Goal: Task Accomplishment & Management: Use online tool/utility

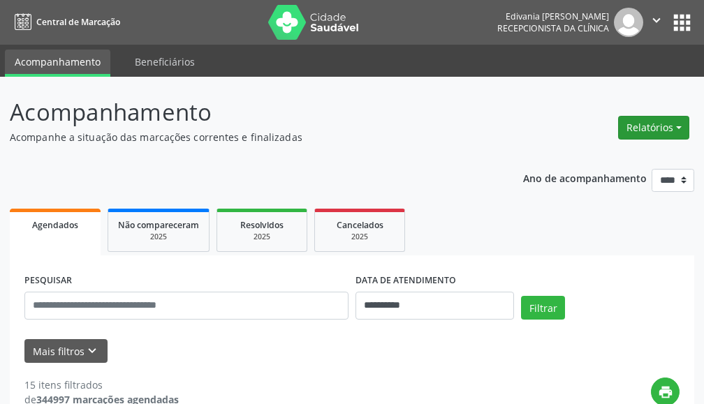
click at [635, 124] on button "Relatórios" at bounding box center [653, 128] width 71 height 24
click at [600, 158] on link "Agendamentos" at bounding box center [613, 158] width 150 height 20
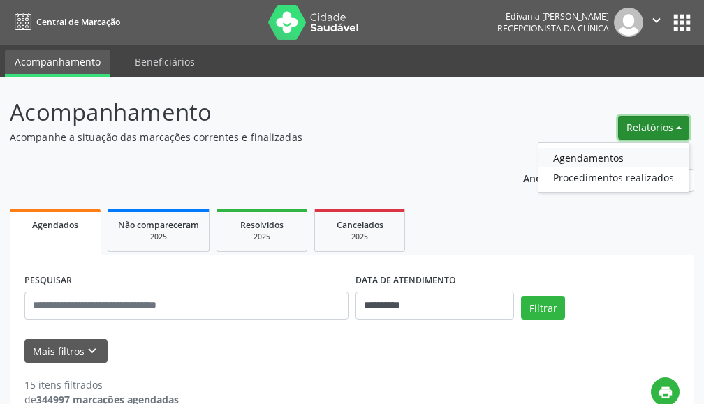
select select "*"
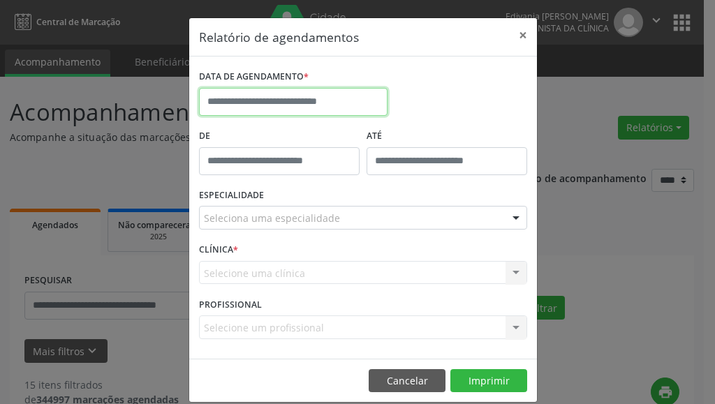
click at [339, 93] on input "text" at bounding box center [293, 102] width 189 height 28
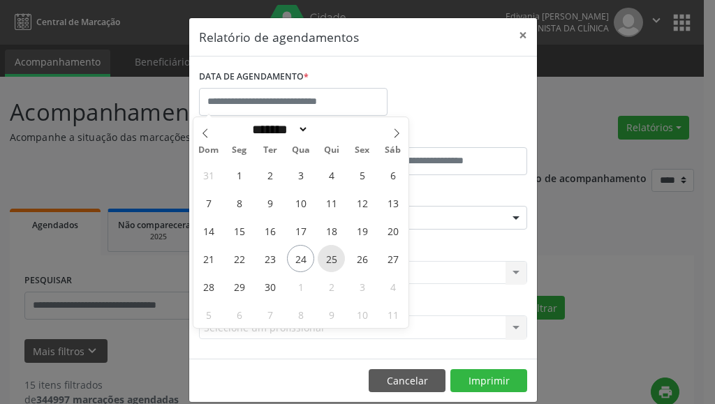
click at [335, 254] on span "25" at bounding box center [331, 258] width 27 height 27
type input "**********"
click at [335, 254] on span "25" at bounding box center [331, 258] width 27 height 27
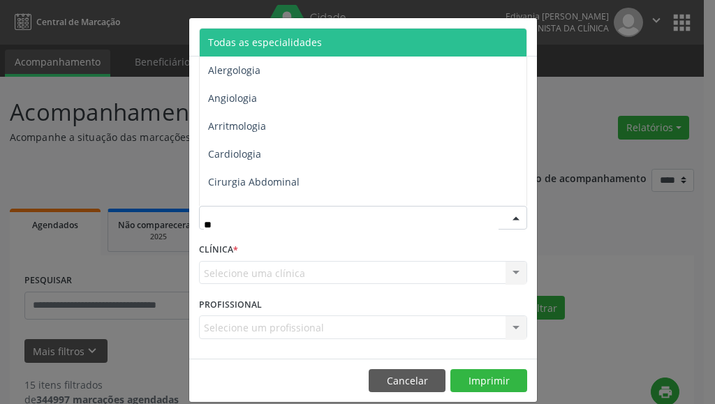
type input "***"
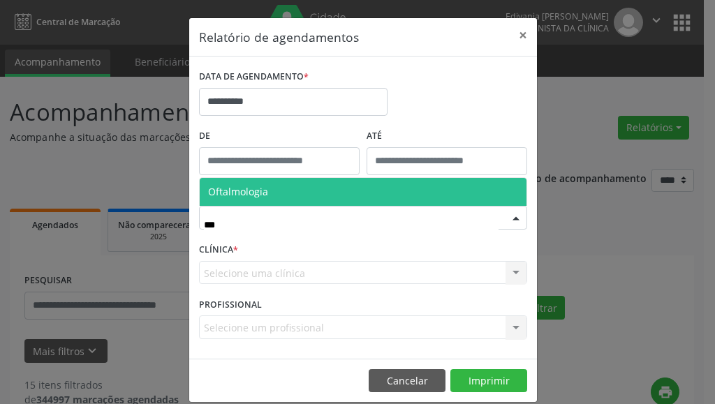
click at [233, 191] on span "Oftalmologia" at bounding box center [238, 191] width 60 height 13
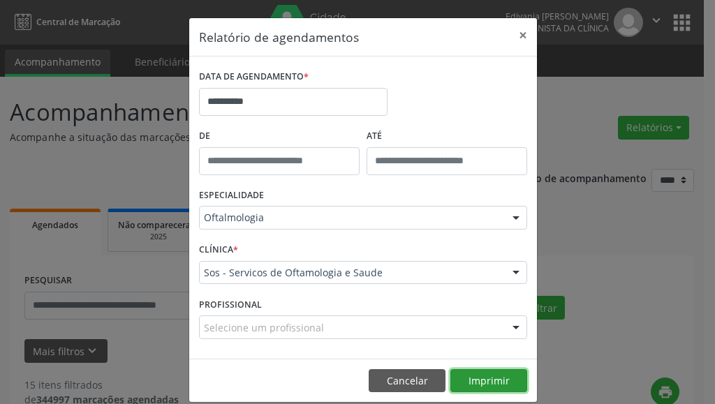
click at [464, 374] on button "Imprimir" at bounding box center [488, 381] width 77 height 24
click at [517, 32] on button "×" at bounding box center [523, 35] width 28 height 34
